Goal: Task Accomplishment & Management: Manage account settings

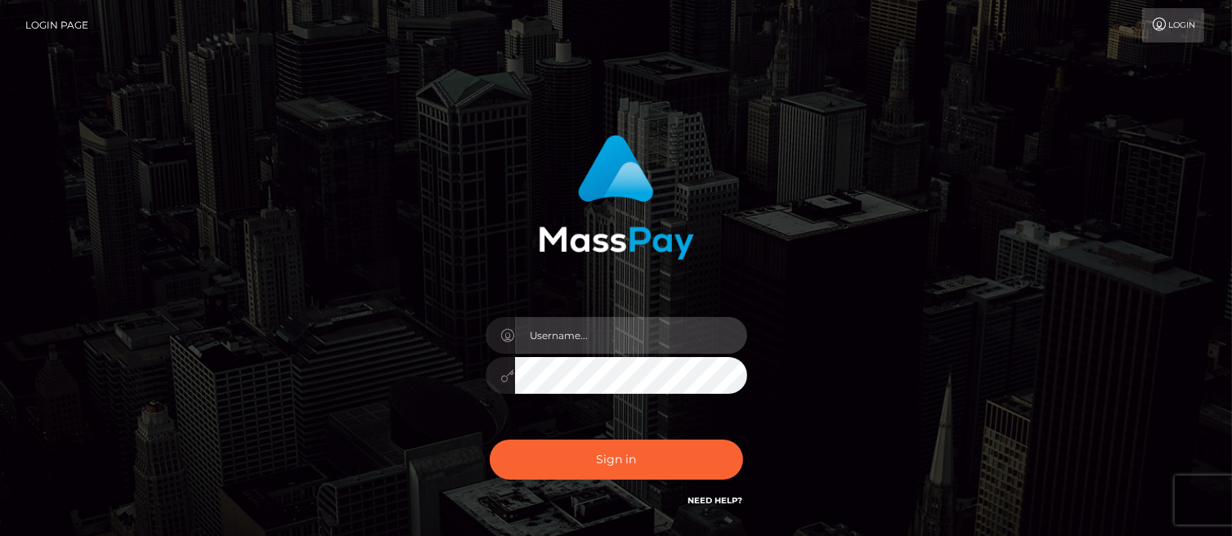
click at [534, 331] on input "text" at bounding box center [631, 335] width 232 height 37
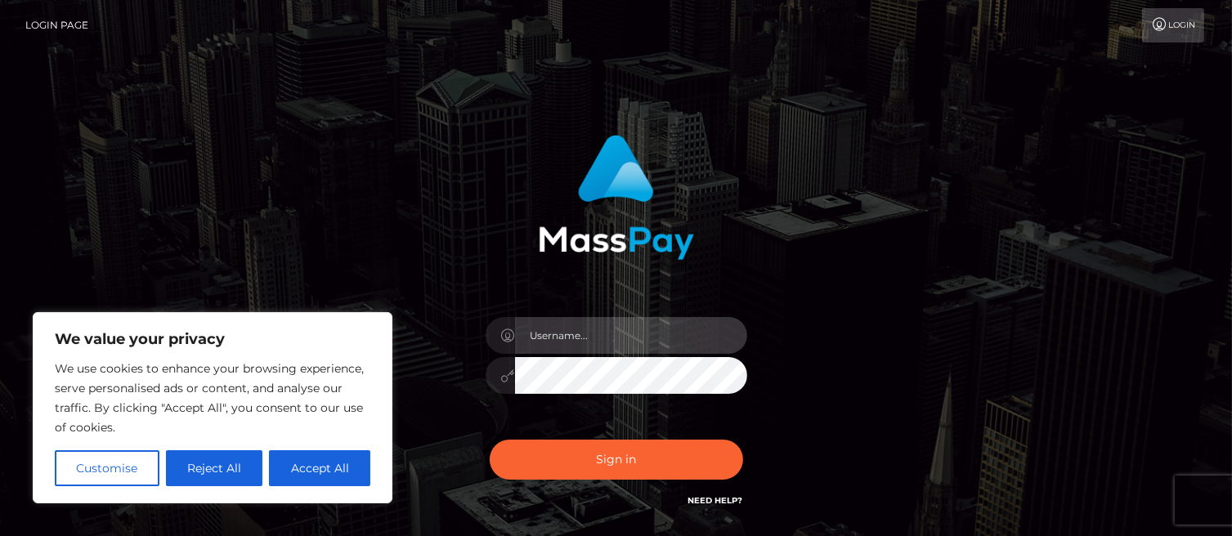
type input "becky45@hotmail.co.uk"
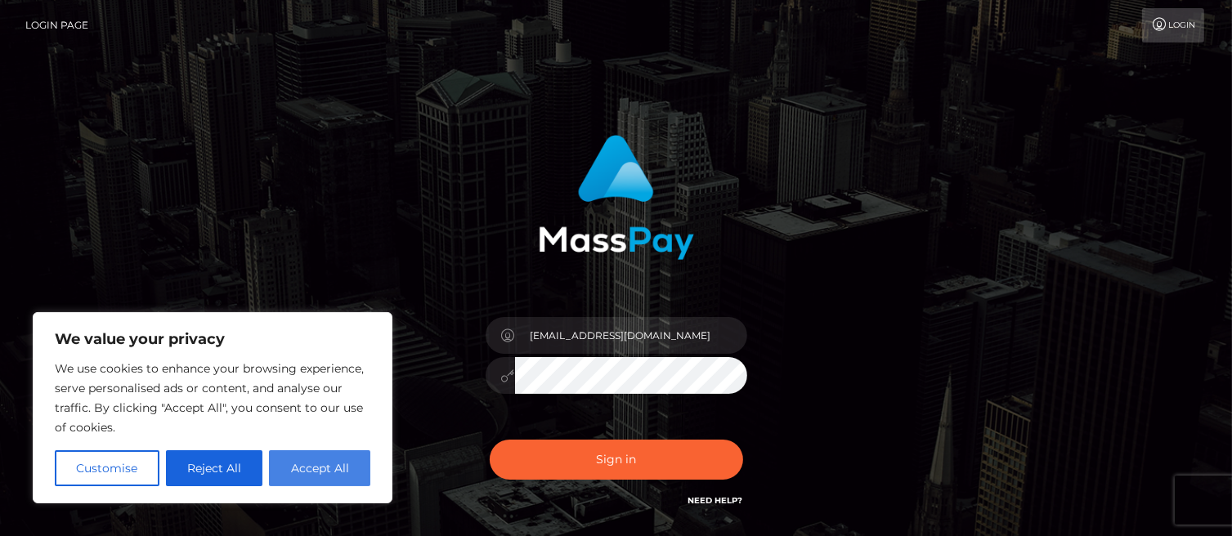
click at [338, 462] on button "Accept All" at bounding box center [319, 468] width 101 height 36
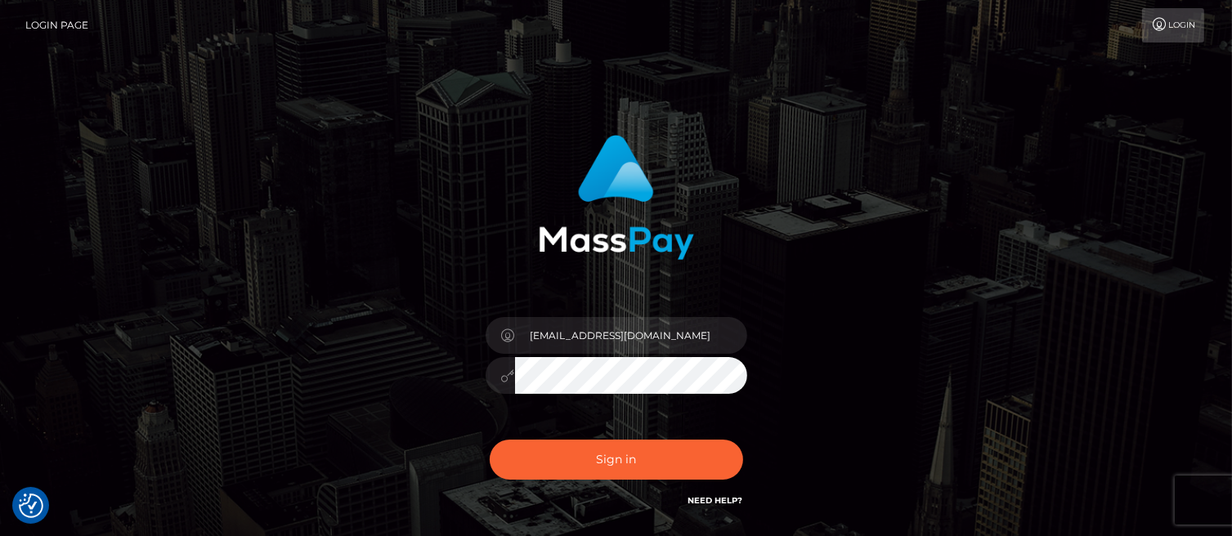
checkbox input "true"
click at [490, 440] on button "Sign in" at bounding box center [616, 460] width 253 height 40
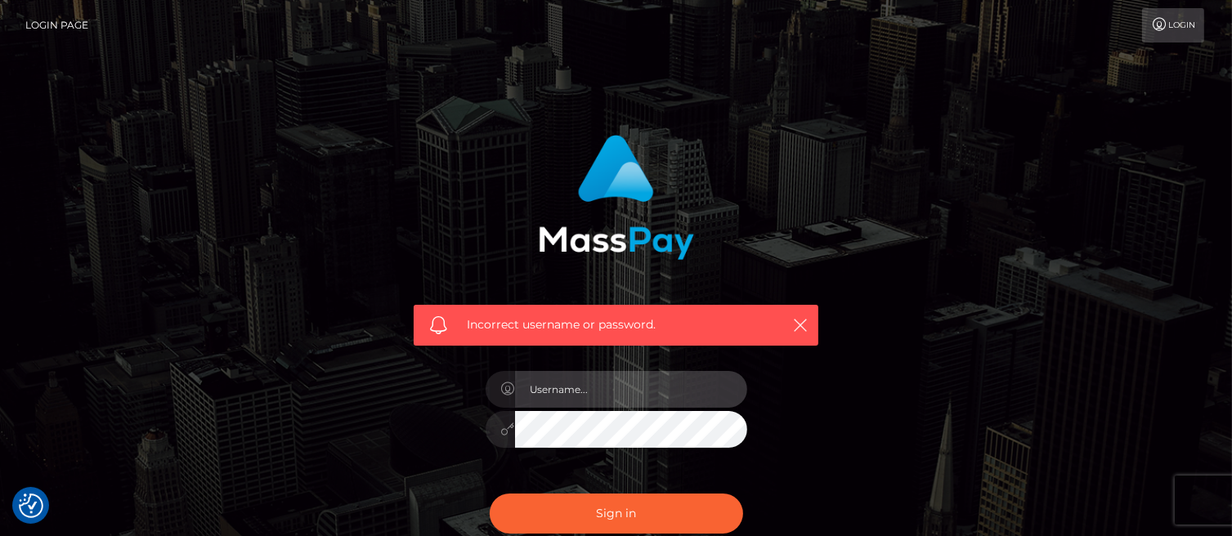
click at [584, 393] on input "text" at bounding box center [631, 389] width 232 height 37
type input "becky45@hotmail.co.uk"
click at [603, 489] on div "Sign in Need Help?" at bounding box center [616, 520] width 286 height 73
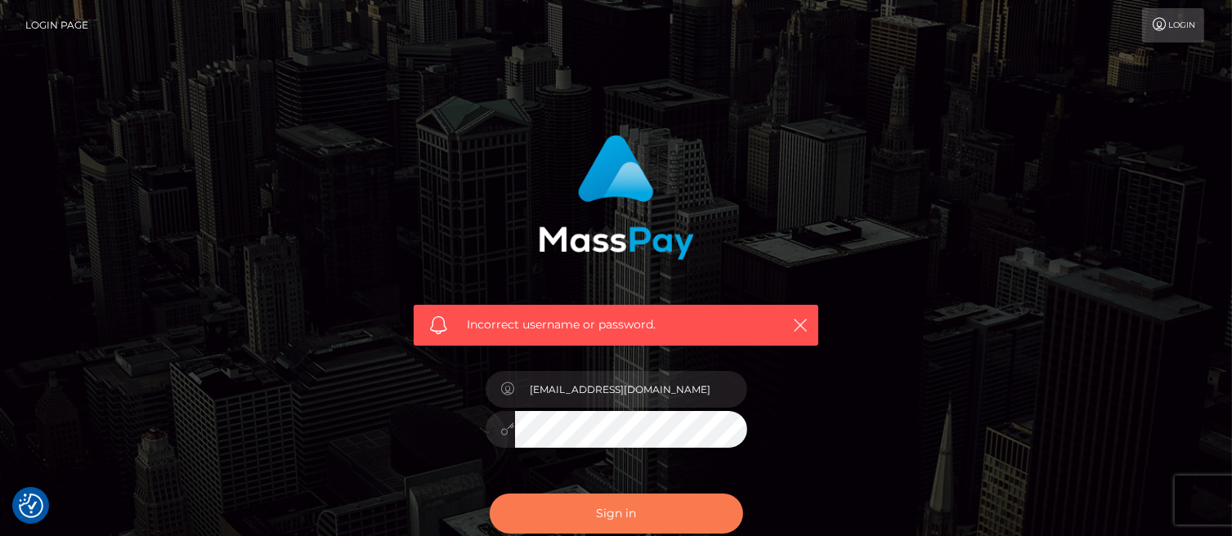
click at [603, 503] on button "Sign in" at bounding box center [616, 514] width 253 height 40
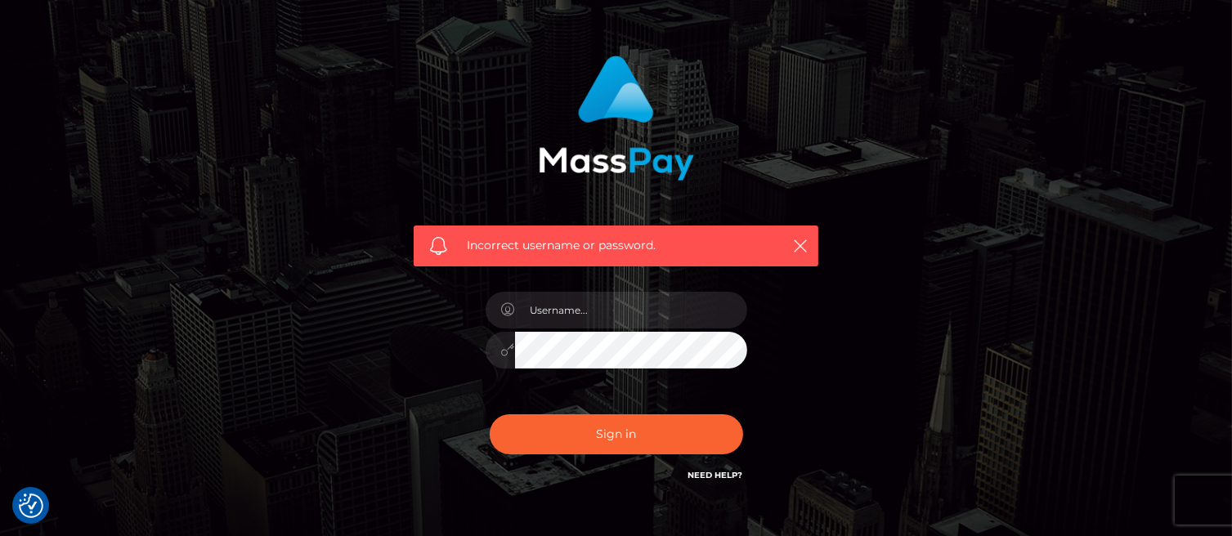
scroll to position [178, 0]
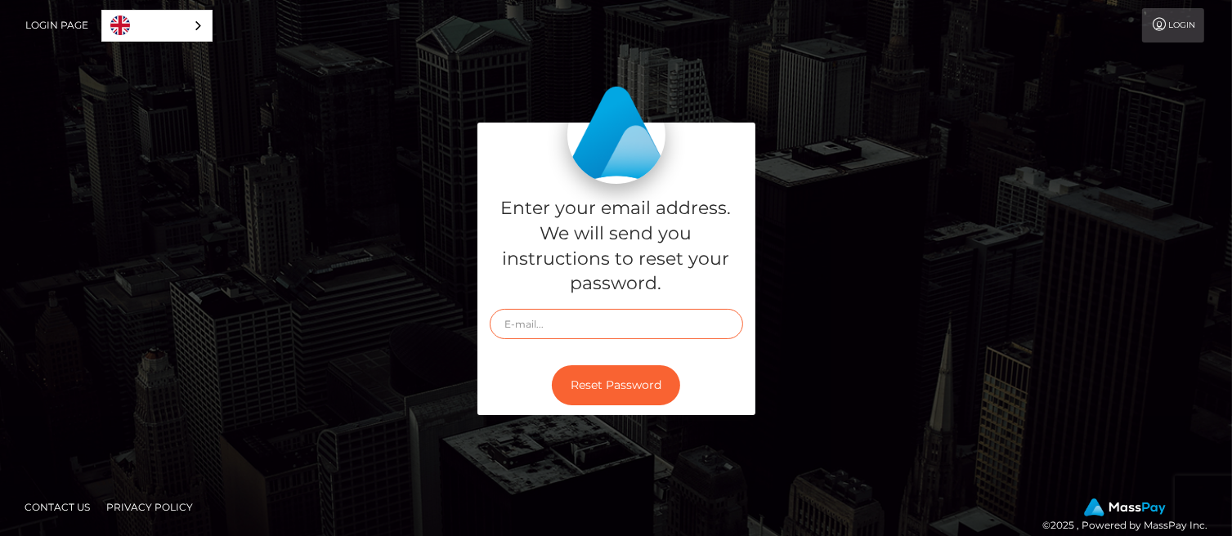
click at [642, 330] on input "text" at bounding box center [616, 324] width 253 height 30
type input "becky45@hotmail.co.uk"
click at [1195, 29] on link "Login" at bounding box center [1173, 25] width 62 height 34
